Goal: Task Accomplishment & Management: Use online tool/utility

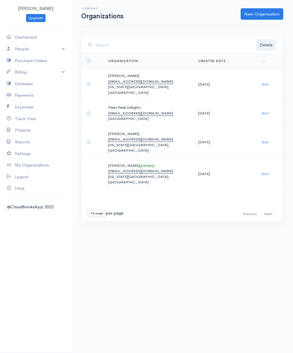
click at [18, 71] on link "Billing" at bounding box center [35, 72] width 71 height 12
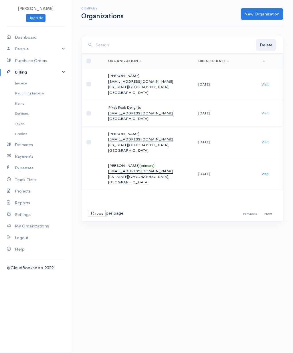
click at [19, 84] on link "Invoice" at bounding box center [35, 83] width 71 height 10
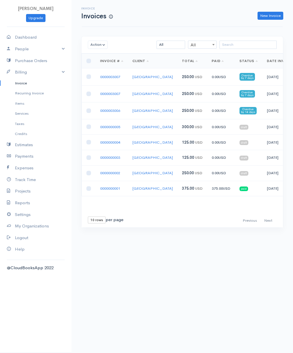
click at [111, 119] on td "0000003006" at bounding box center [111, 110] width 32 height 17
click at [110, 113] on link "0000003006" at bounding box center [110, 110] width 20 height 5
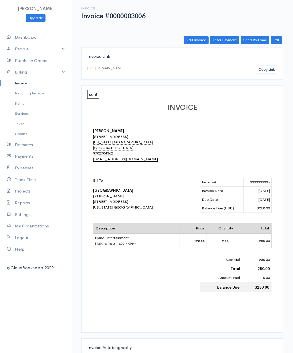
click at [266, 69] on button "Copy Link" at bounding box center [266, 69] width 21 height 8
click at [22, 85] on link "Invoice" at bounding box center [35, 83] width 71 height 10
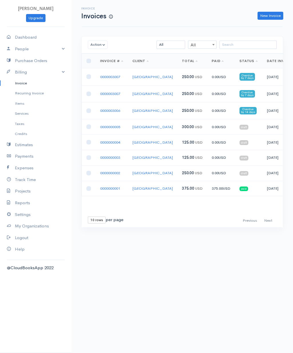
click at [110, 79] on link "0000003007" at bounding box center [110, 76] width 20 height 5
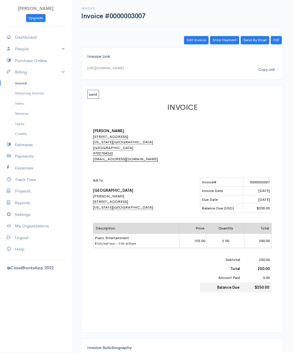
click at [265, 71] on button "Copy Link" at bounding box center [266, 69] width 21 height 8
